Goal: Transaction & Acquisition: Purchase product/service

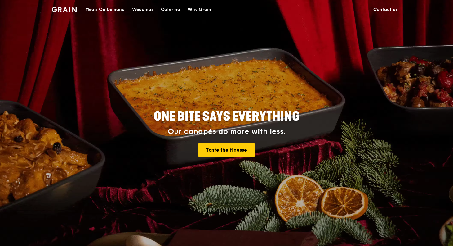
click at [118, 9] on div "Meals On Demand" at bounding box center [104, 9] width 39 height 19
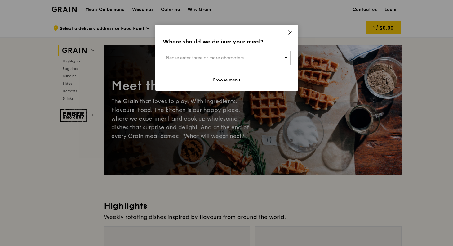
click at [287, 57] on icon at bounding box center [286, 57] width 4 height 5
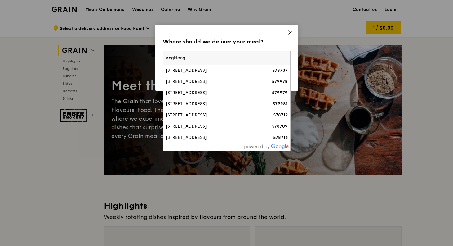
type input "Angklong"
drag, startPoint x: 241, startPoint y: 61, endPoint x: 194, endPoint y: 105, distance: 64.6
click at [194, 105] on div "[STREET_ADDRESS]" at bounding box center [212, 104] width 92 height 6
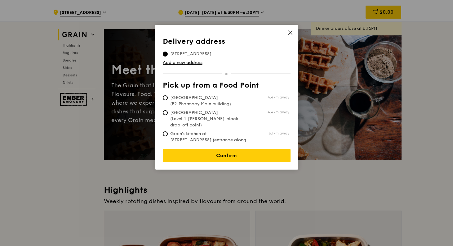
scroll to position [15, 0]
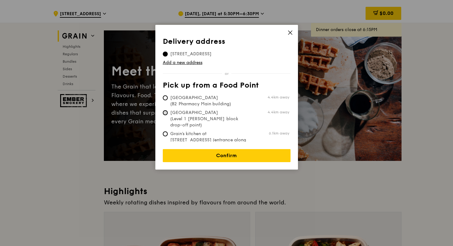
click at [166, 113] on input "[GEOGRAPHIC_DATA] (Level 1 [PERSON_NAME] block drop-off point) 4.4km away" at bounding box center [165, 112] width 5 height 5
radio input "true"
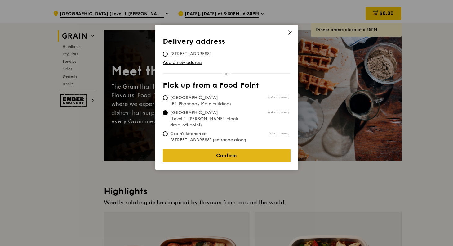
click at [236, 153] on link "Confirm" at bounding box center [227, 155] width 128 height 13
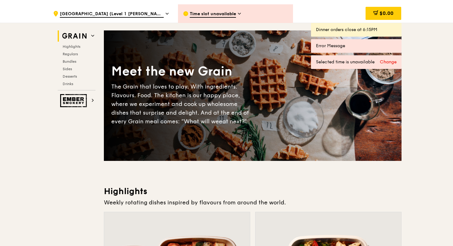
click at [239, 12] on icon at bounding box center [239, 14] width 3 height 6
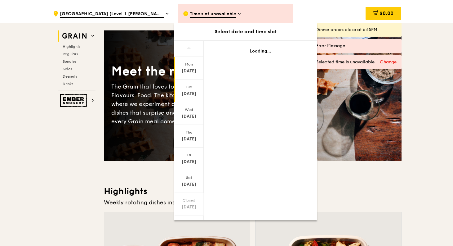
click at [190, 88] on div "Tue" at bounding box center [189, 86] width 28 height 5
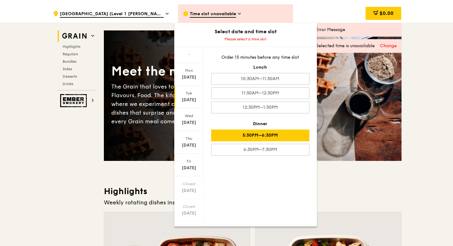
click at [269, 133] on div "5:30PM–6:30PM" at bounding box center [260, 135] width 98 height 12
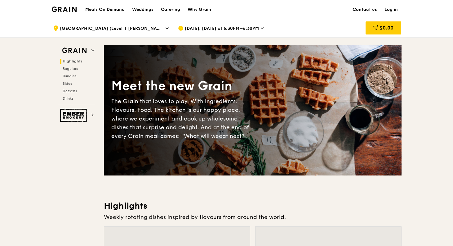
scroll to position [0, 0]
click at [70, 69] on span "Regulars" at bounding box center [71, 68] width 16 height 4
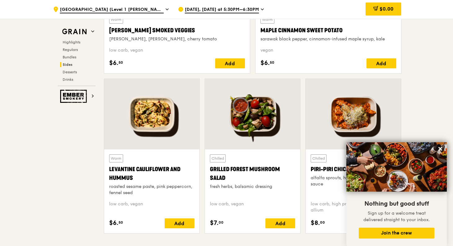
scroll to position [1535, 0]
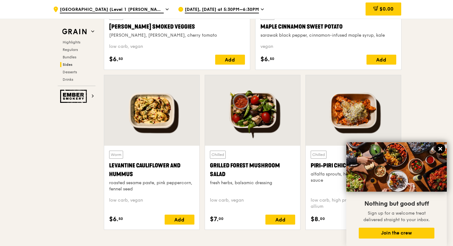
click at [440, 149] on icon at bounding box center [441, 149] width 4 height 4
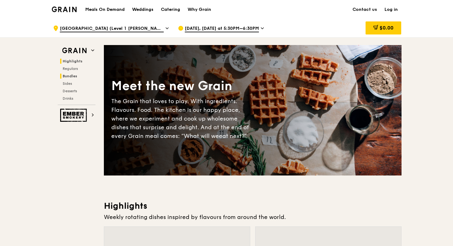
scroll to position [0, 0]
click at [70, 83] on span "Sides" at bounding box center [68, 83] width 10 height 4
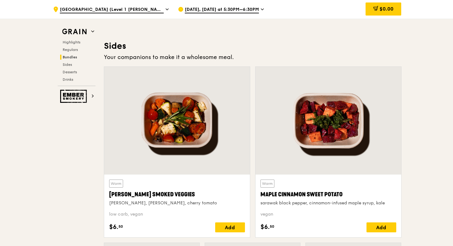
scroll to position [1383, 0]
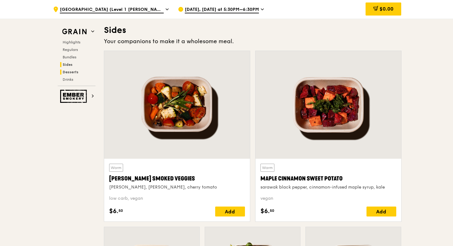
click at [71, 70] on span "Desserts" at bounding box center [71, 72] width 16 height 4
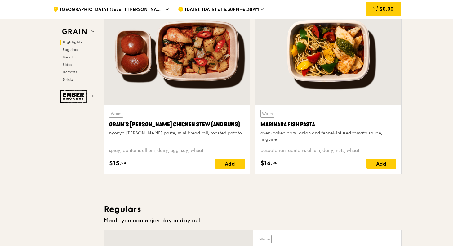
scroll to position [222, 0]
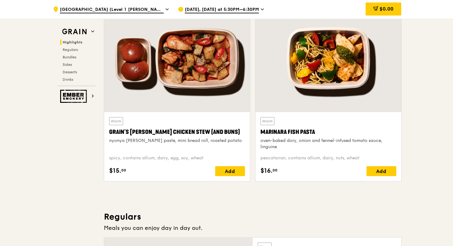
click at [168, 131] on div "Grain's [PERSON_NAME] Chicken Stew (and buns)" at bounding box center [177, 132] width 136 height 9
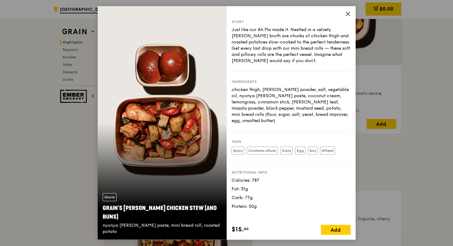
scroll to position [271, 0]
click at [347, 15] on icon at bounding box center [348, 14] width 4 height 4
